Goal: Information Seeking & Learning: Find specific page/section

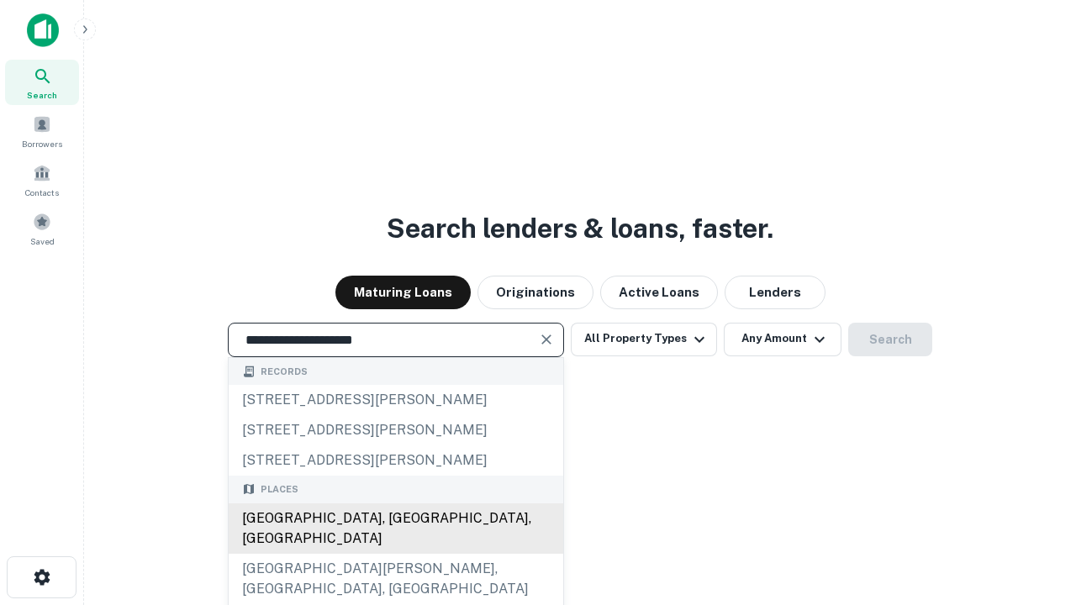
click at [395, 554] on div "Santa Monica, CA, USA" at bounding box center [396, 528] width 334 height 50
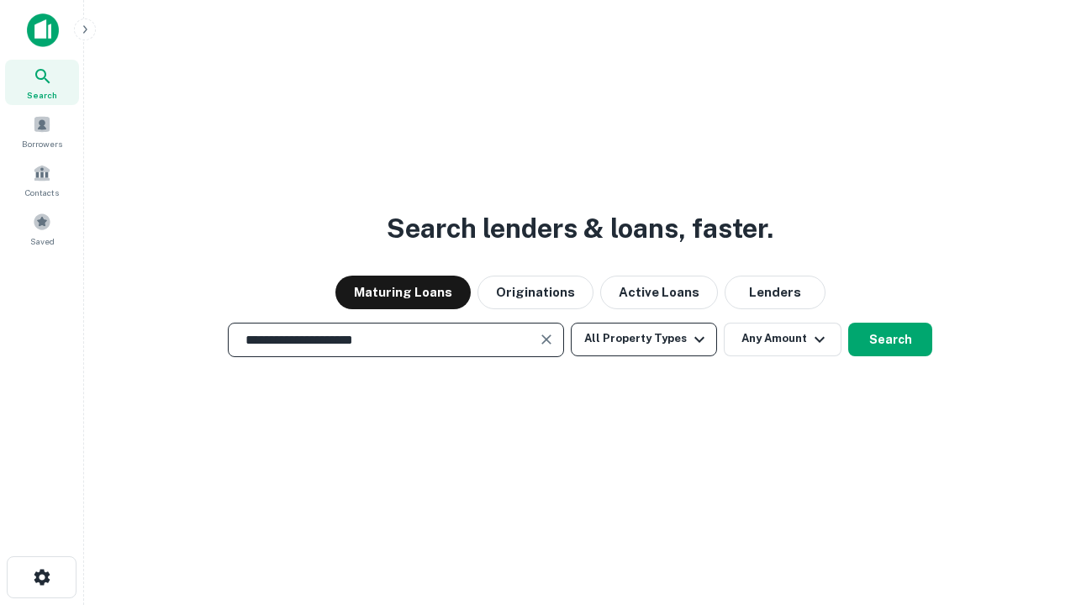
type input "**********"
click at [644, 339] on button "All Property Types" at bounding box center [644, 340] width 146 height 34
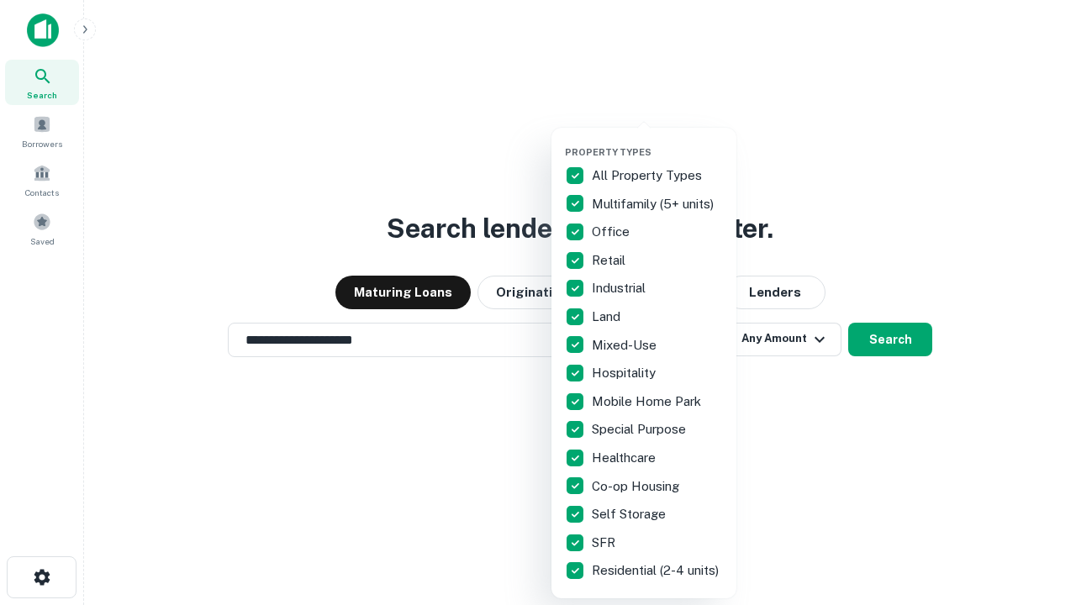
click at [657, 141] on button "button" at bounding box center [657, 141] width 185 height 1
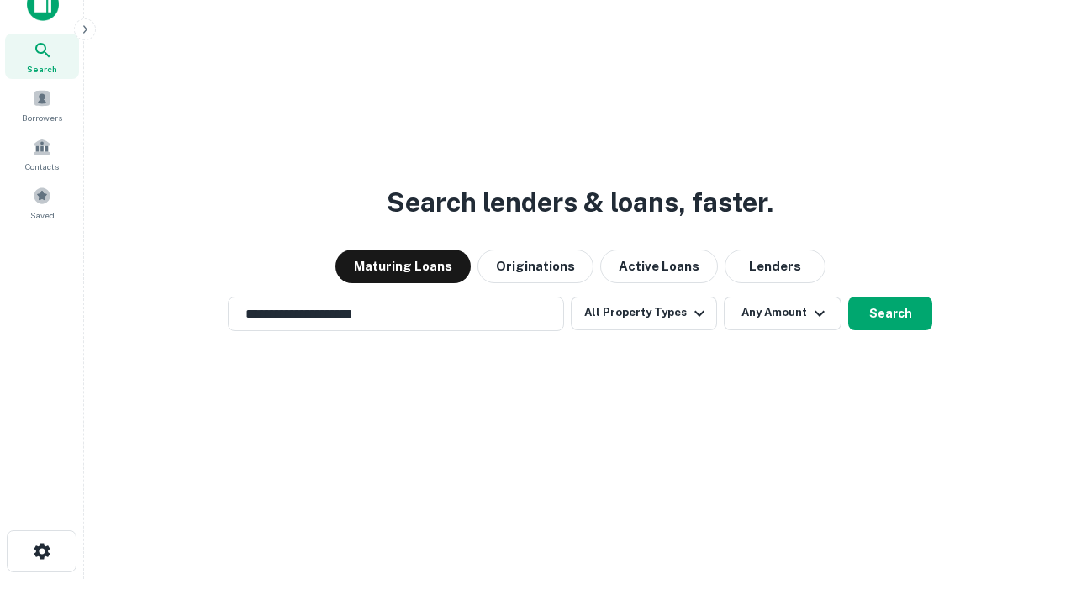
scroll to position [10, 203]
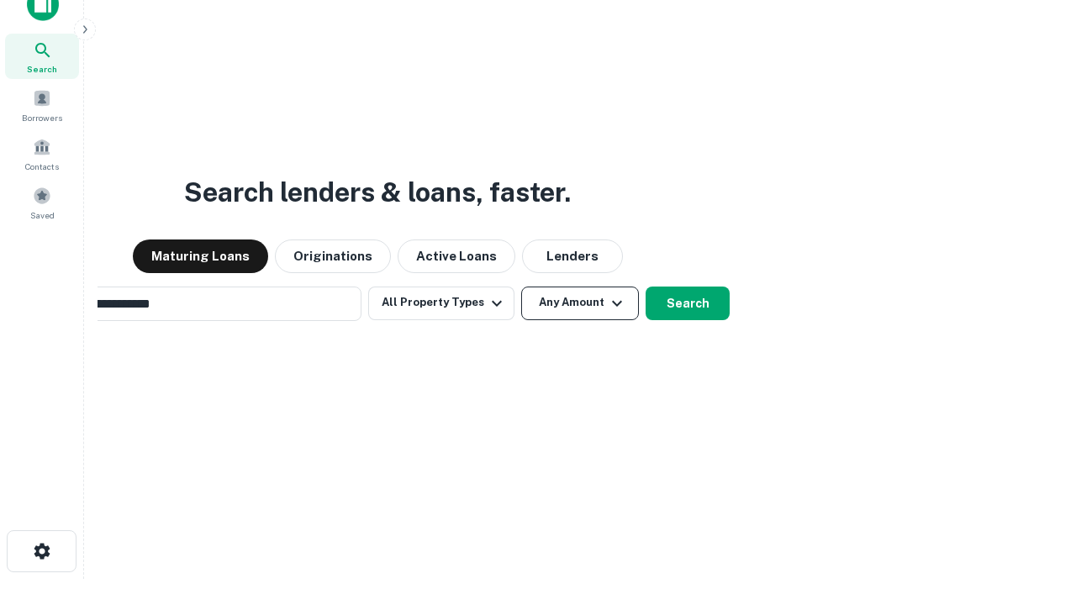
click at [521, 287] on button "Any Amount" at bounding box center [580, 304] width 118 height 34
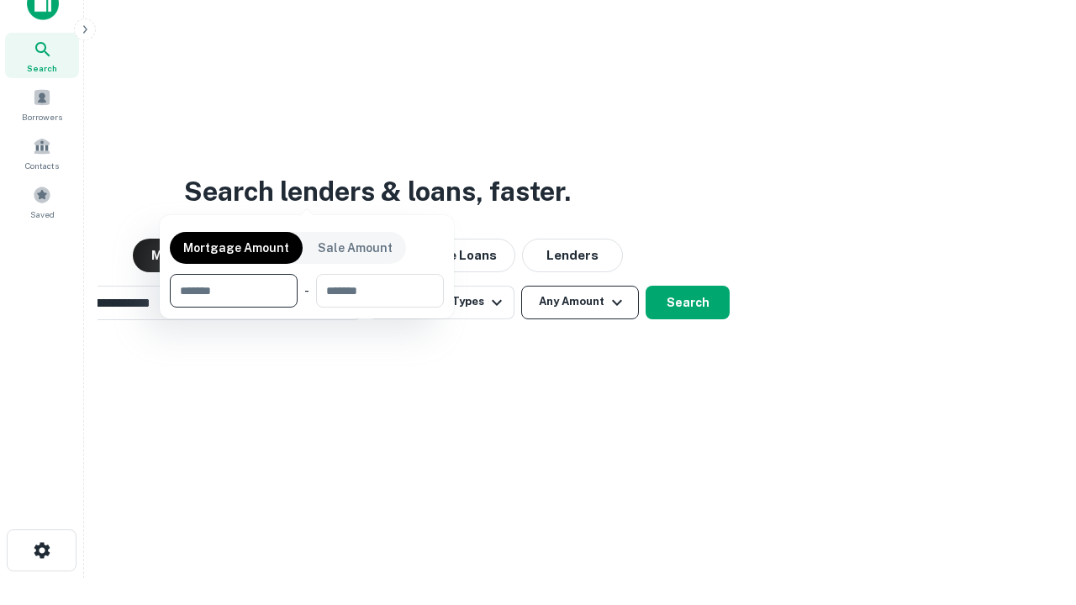
scroll to position [121, 476]
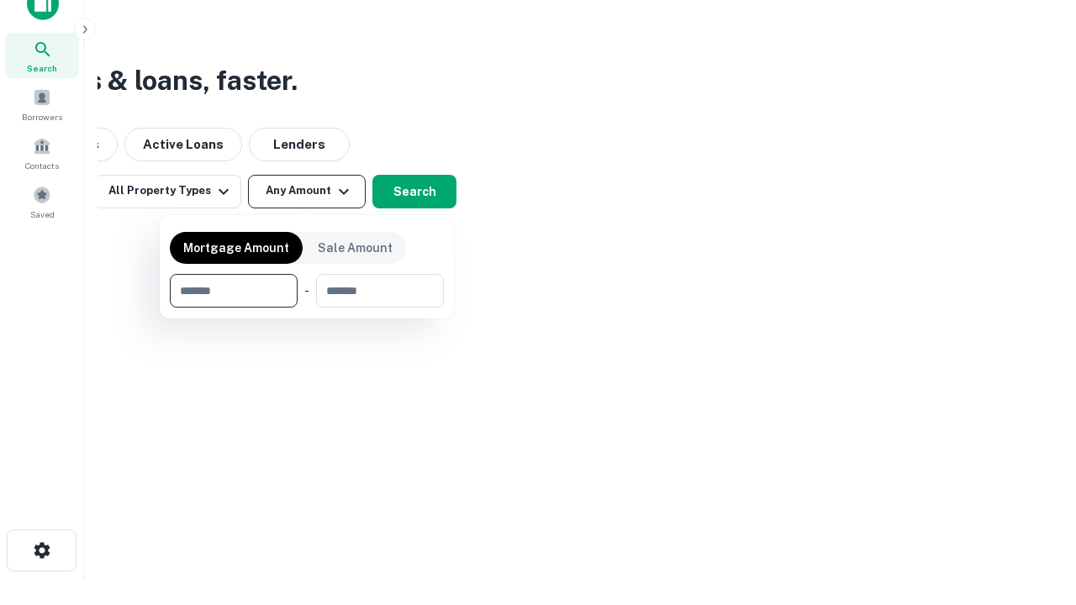
type input "*******"
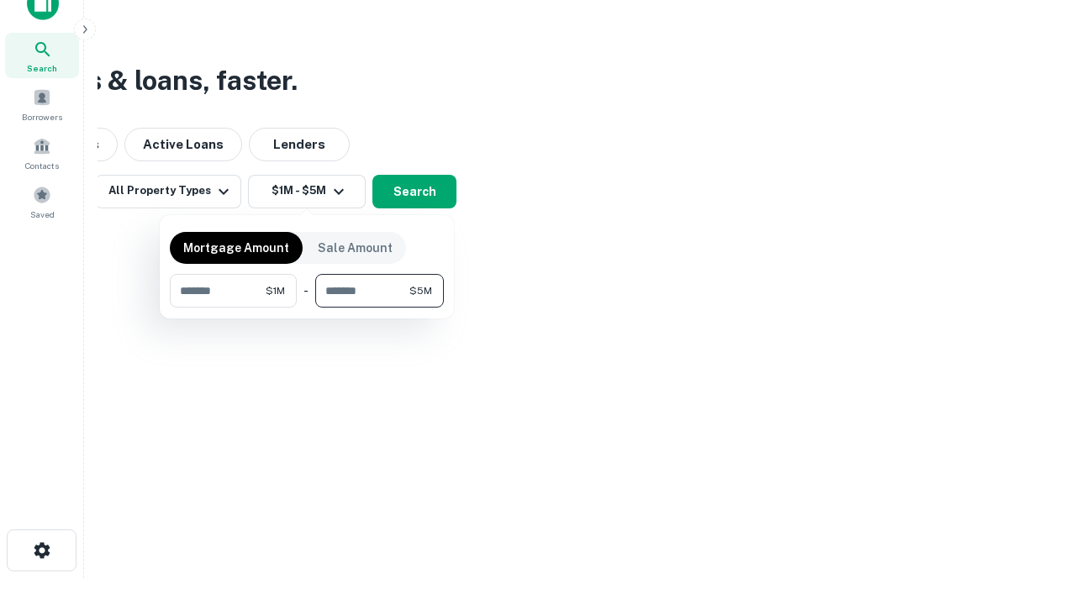
type input "*******"
click at [307, 308] on button "button" at bounding box center [307, 308] width 274 height 1
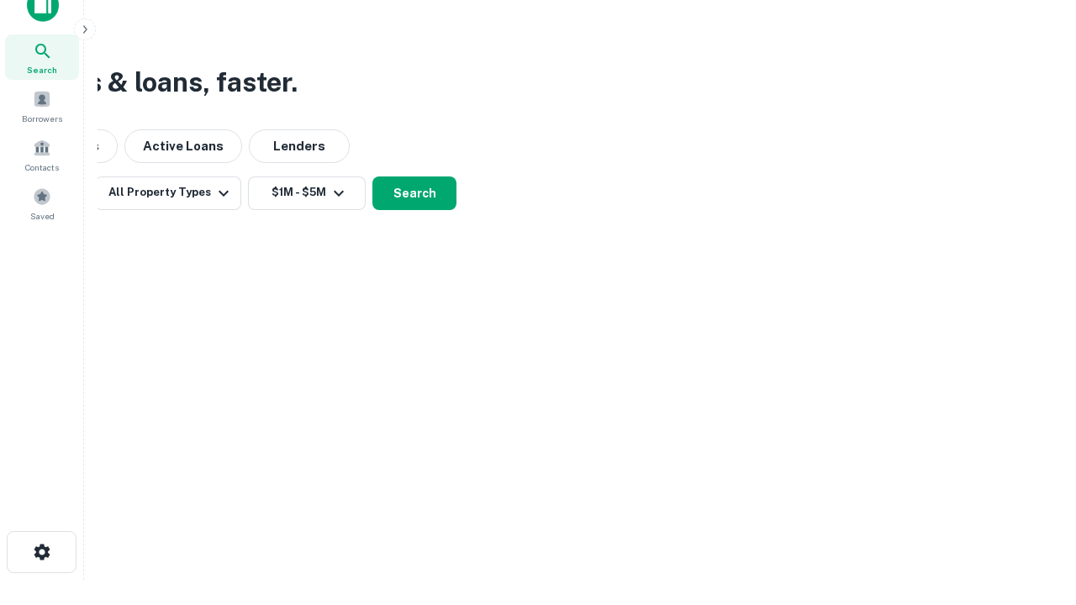
scroll to position [10, 310]
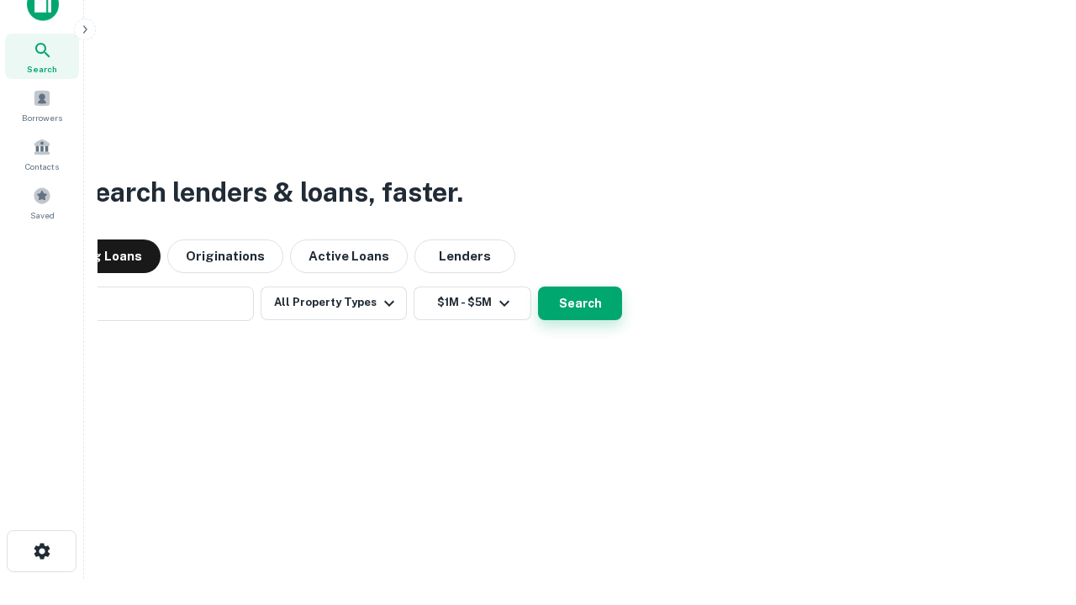
click at [538, 287] on button "Search" at bounding box center [580, 304] width 84 height 34
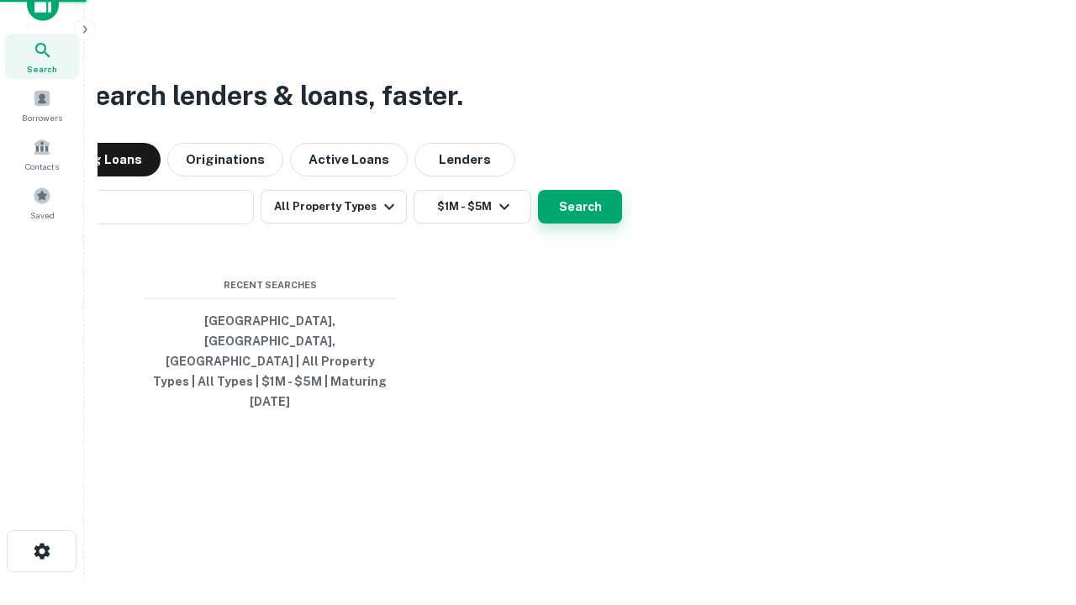
scroll to position [45, 476]
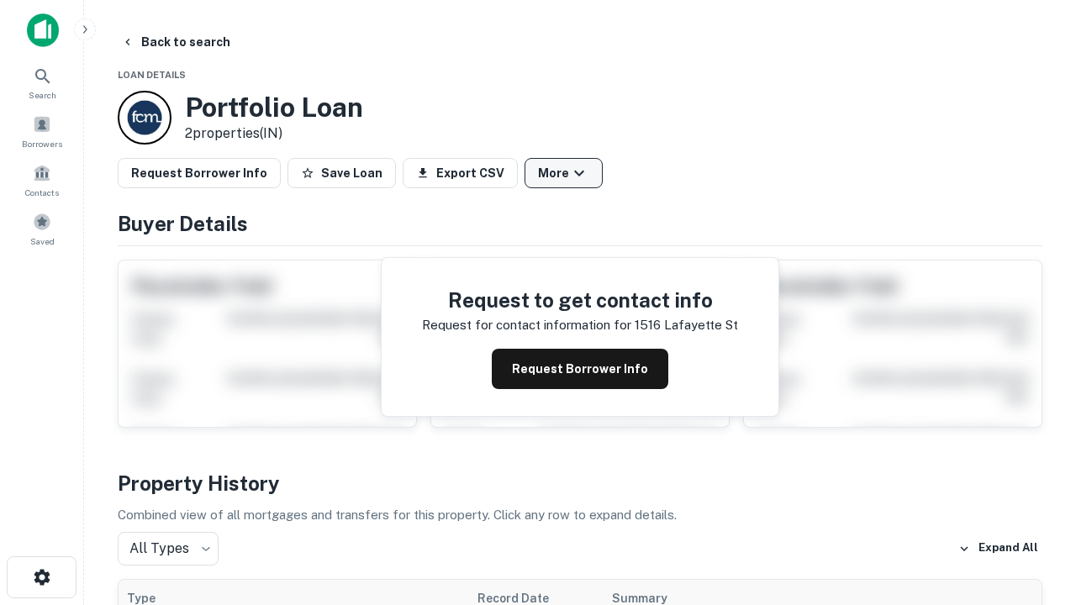
click at [563, 173] on button "More" at bounding box center [563, 173] width 78 height 30
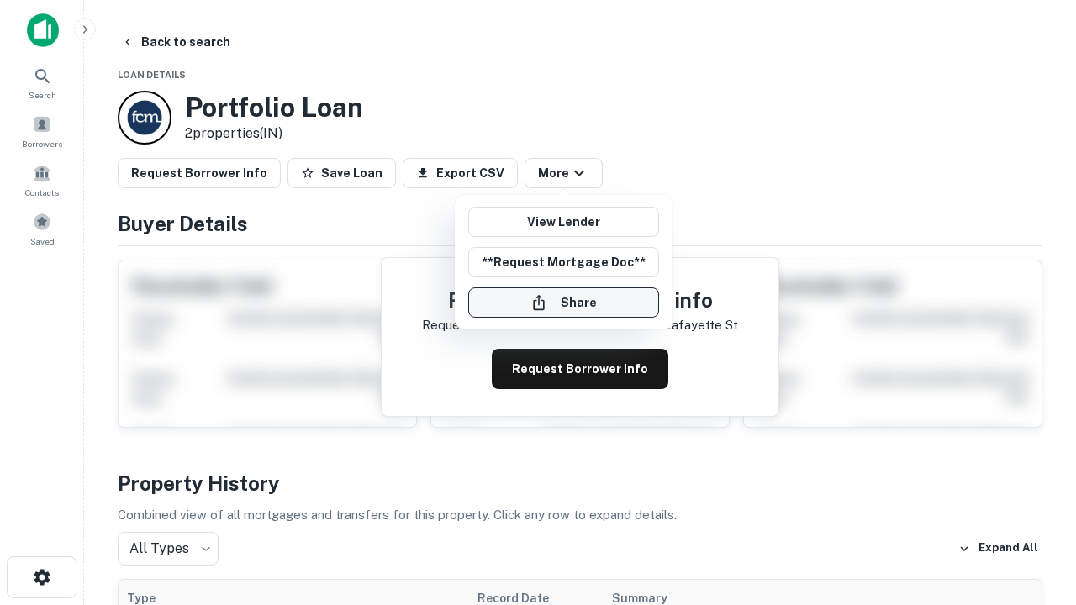
click at [563, 303] on button "Share" at bounding box center [563, 302] width 191 height 30
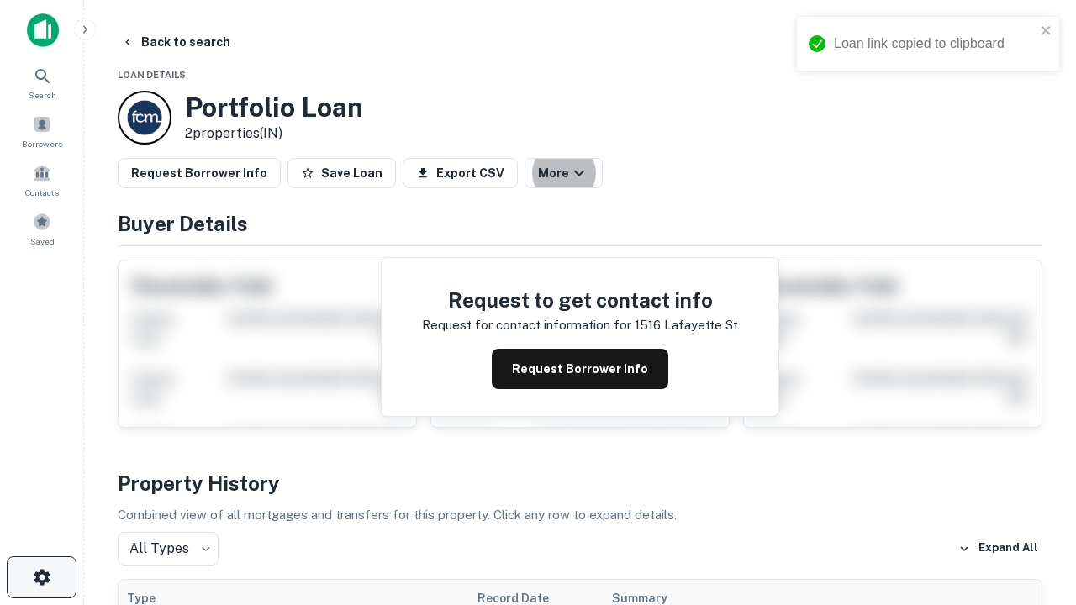
click at [41, 577] on icon "button" at bounding box center [42, 577] width 20 height 20
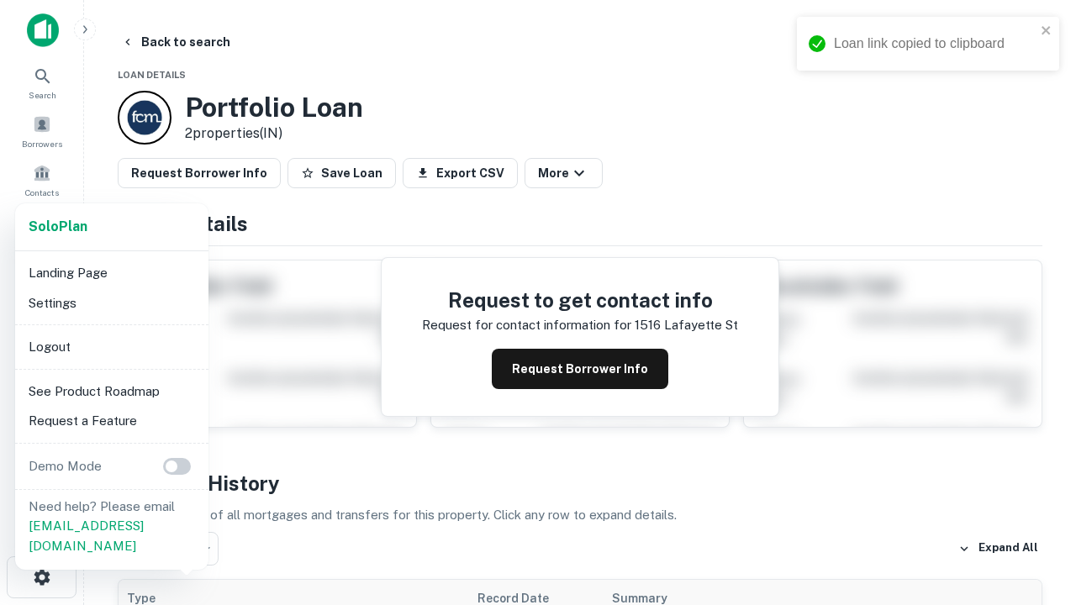
click at [111, 346] on li "Logout" at bounding box center [112, 347] width 180 height 30
